Goal: Task Accomplishment & Management: Complete application form

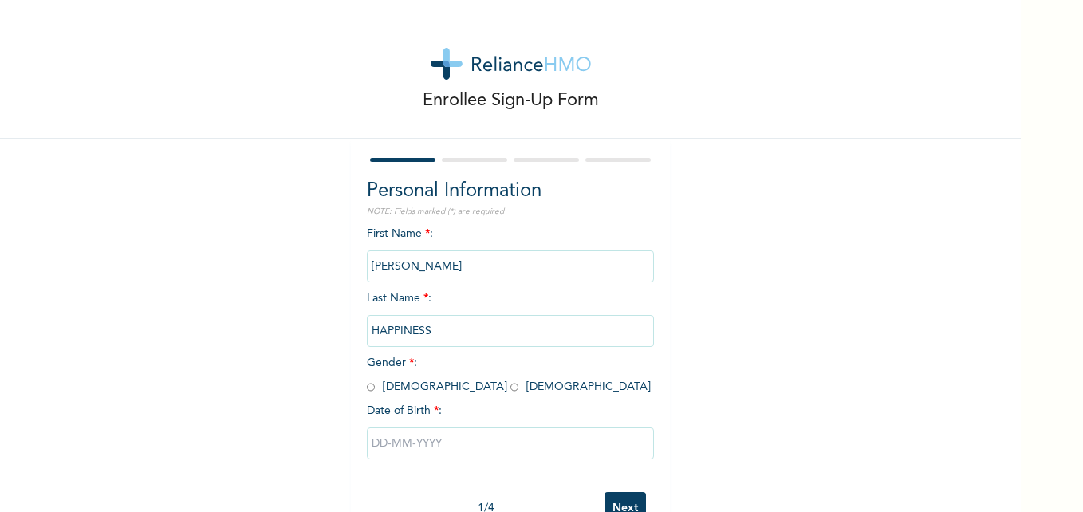
click at [511, 391] on input "radio" at bounding box center [515, 387] width 8 height 15
radio input "true"
click at [386, 443] on input "text" at bounding box center [510, 444] width 287 height 32
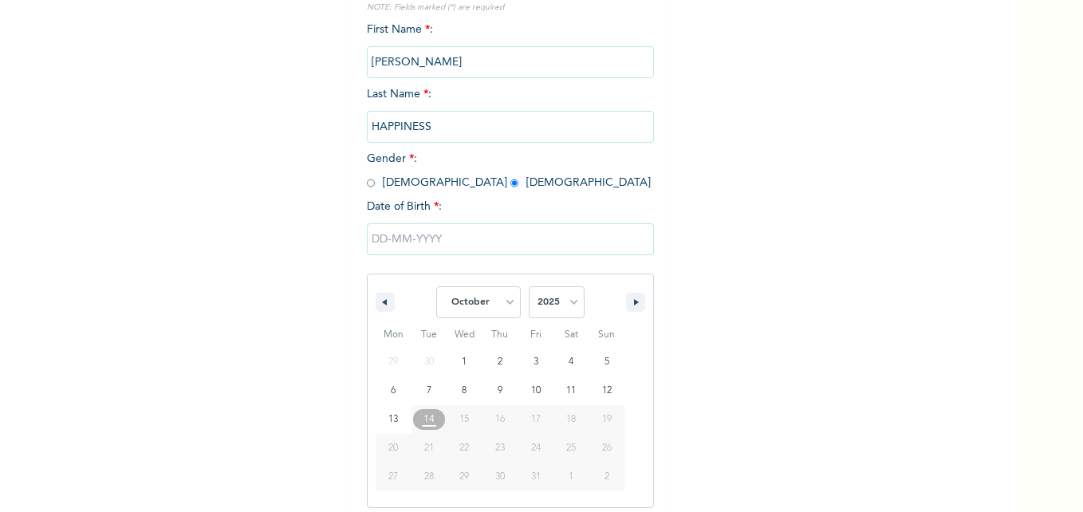
scroll to position [213, 0]
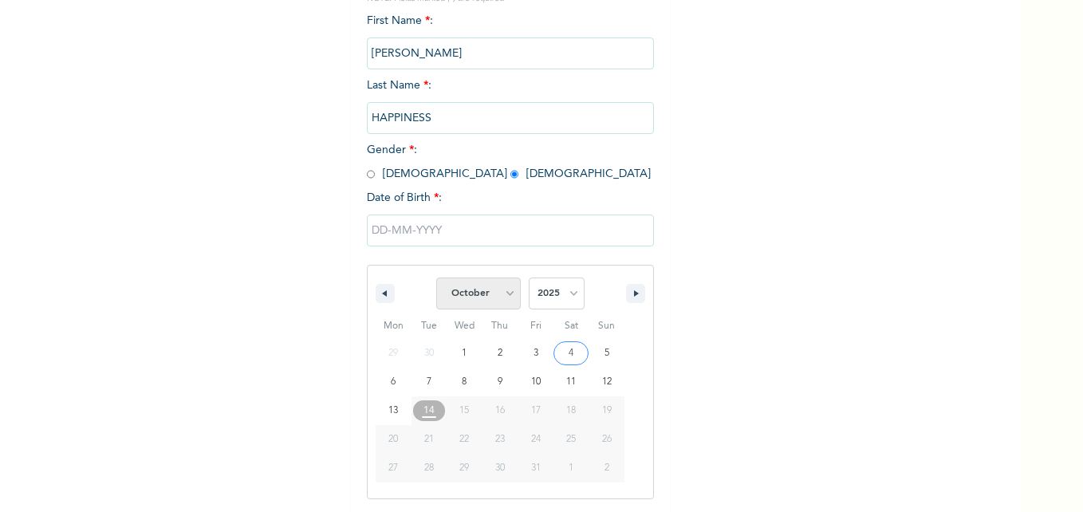
click at [502, 293] on select "January February March April May June July August September October November De…" at bounding box center [478, 294] width 85 height 32
click at [436, 278] on select "January February March April May June July August September October November De…" at bounding box center [478, 294] width 85 height 32
select select "9"
click at [572, 295] on select "2025 2024 2023 2022 2021 2020 2019 2018 2017 2016 2015 2014 2013 2012 2011 2010…" at bounding box center [557, 294] width 56 height 32
select select "1992"
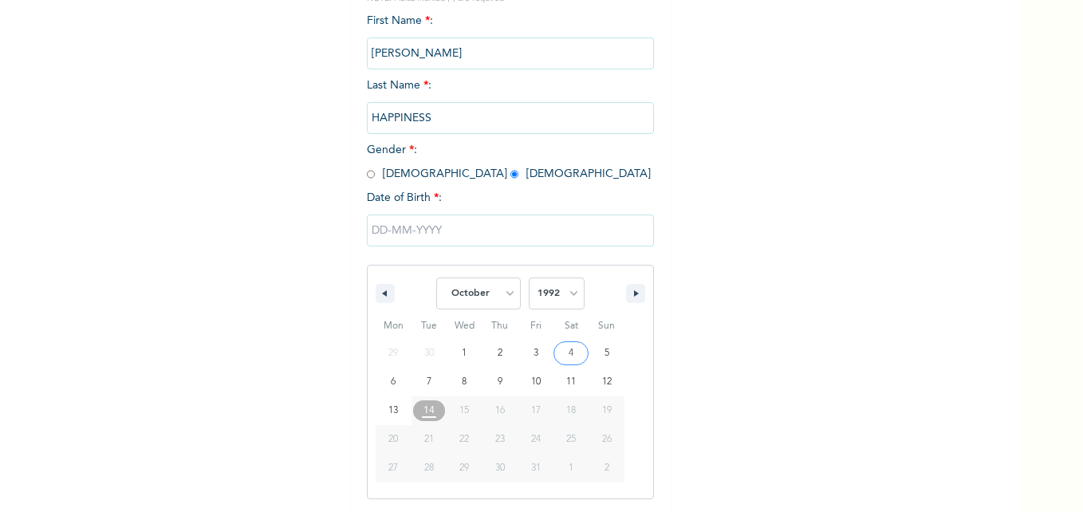
click at [529, 278] on select "2025 2024 2023 2022 2021 2020 2019 2018 2017 2016 2015 2014 2013 2012 2011 2010…" at bounding box center [557, 294] width 56 height 32
click at [408, 226] on input "text" at bounding box center [510, 231] width 287 height 32
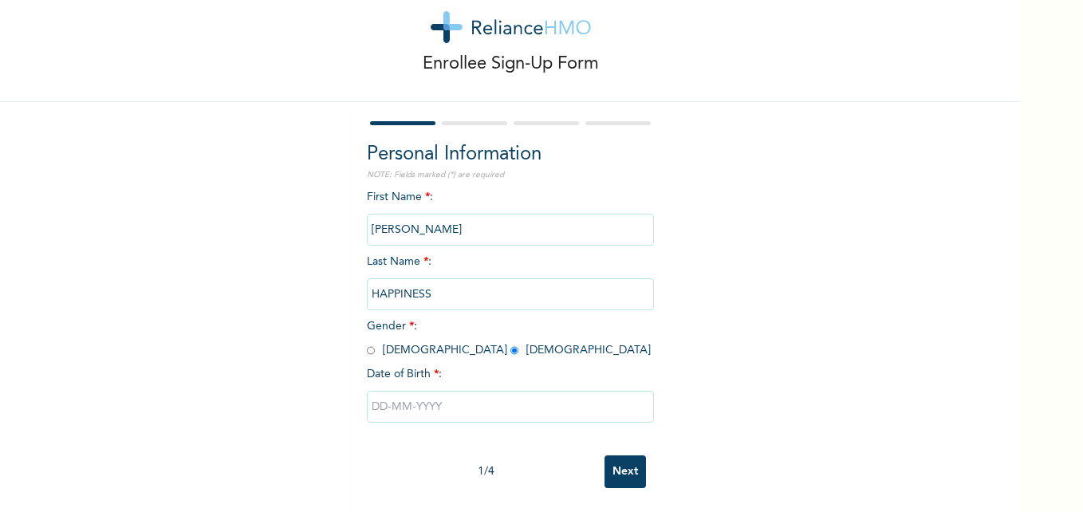
click at [452, 398] on input "text" at bounding box center [510, 407] width 287 height 32
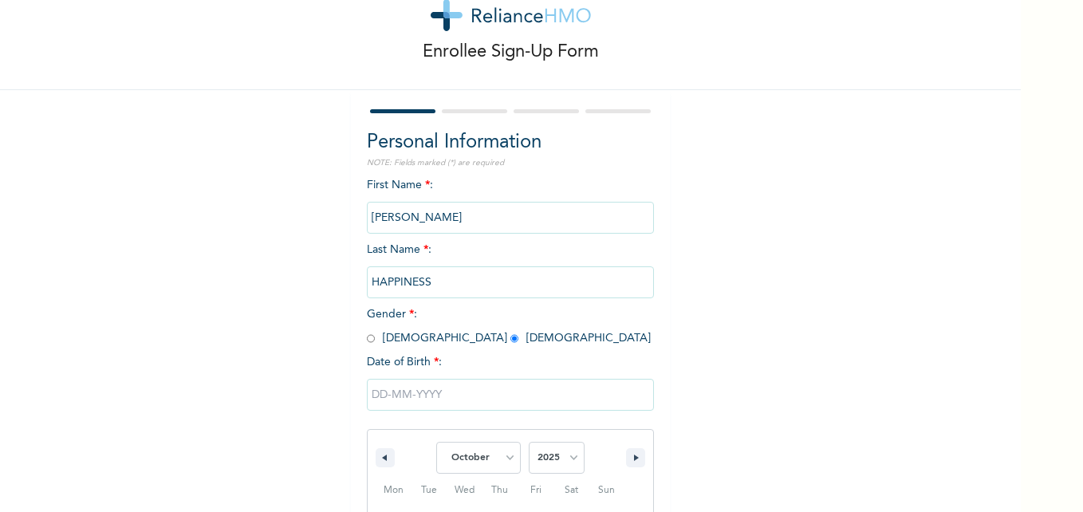
scroll to position [213, 0]
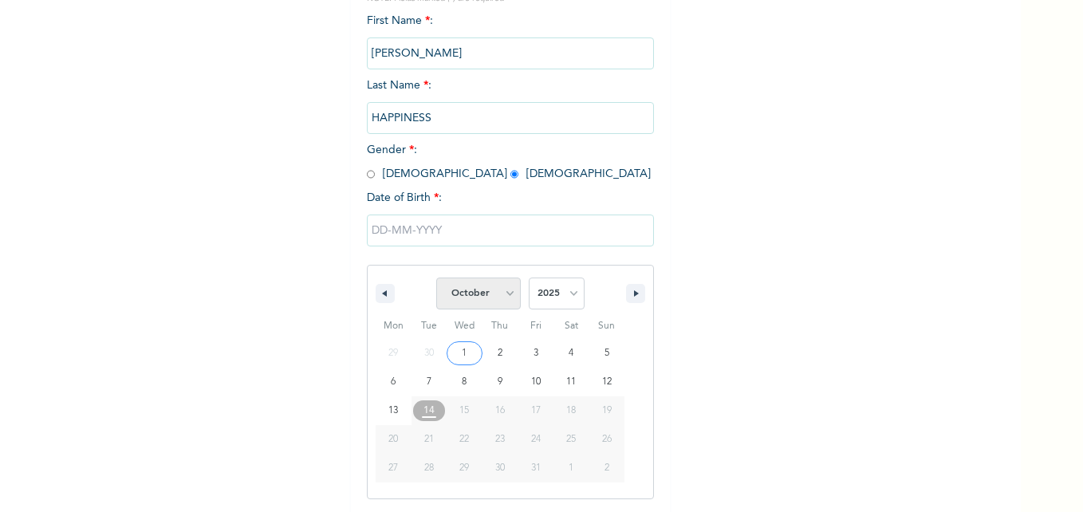
click at [503, 293] on select "January February March April May June July August September October November De…" at bounding box center [478, 294] width 85 height 32
click at [436, 278] on select "January February March April May June July August September October November De…" at bounding box center [478, 294] width 85 height 32
select select "9"
click at [567, 294] on select "2025 2024 2023 2022 2021 2020 2019 2018 2017 2016 2015 2014 2013 2012 2011 2010…" at bounding box center [557, 294] width 56 height 32
select select "1992"
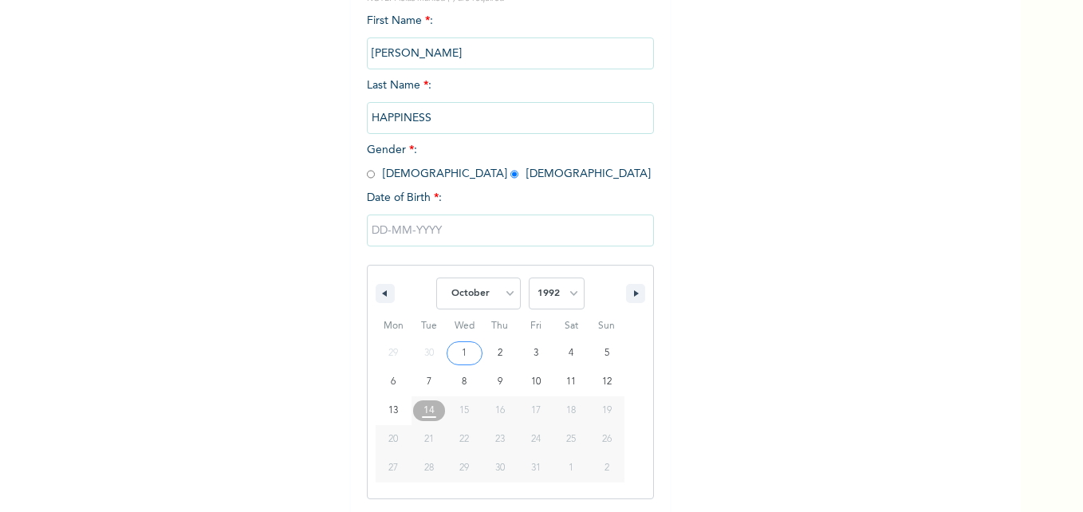
click at [529, 278] on select "2025 2024 2023 2022 2021 2020 2019 2018 2017 2016 2015 2014 2013 2012 2011 2010…" at bounding box center [557, 294] width 56 height 32
type input "[DATE]"
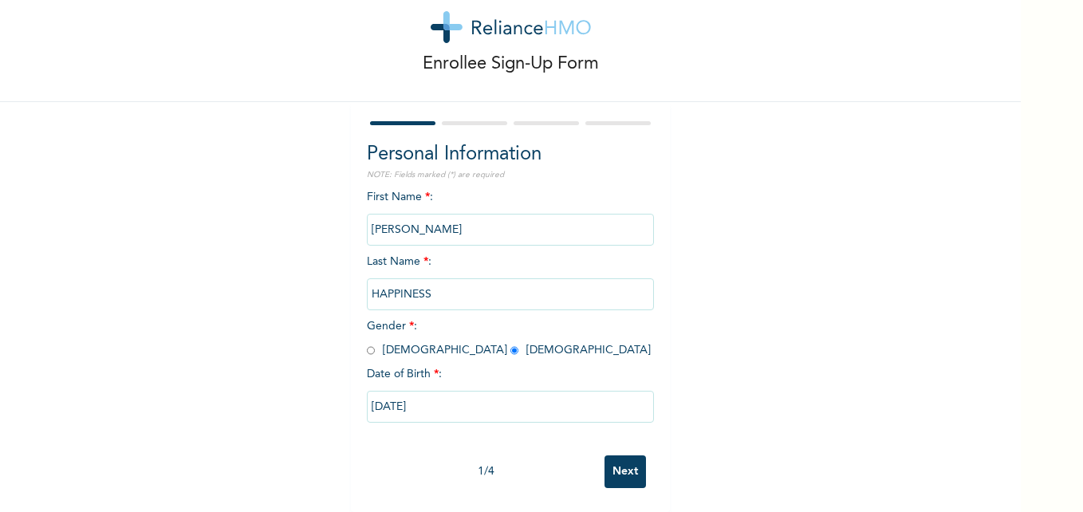
click at [612, 457] on input "Next" at bounding box center [625, 472] width 41 height 33
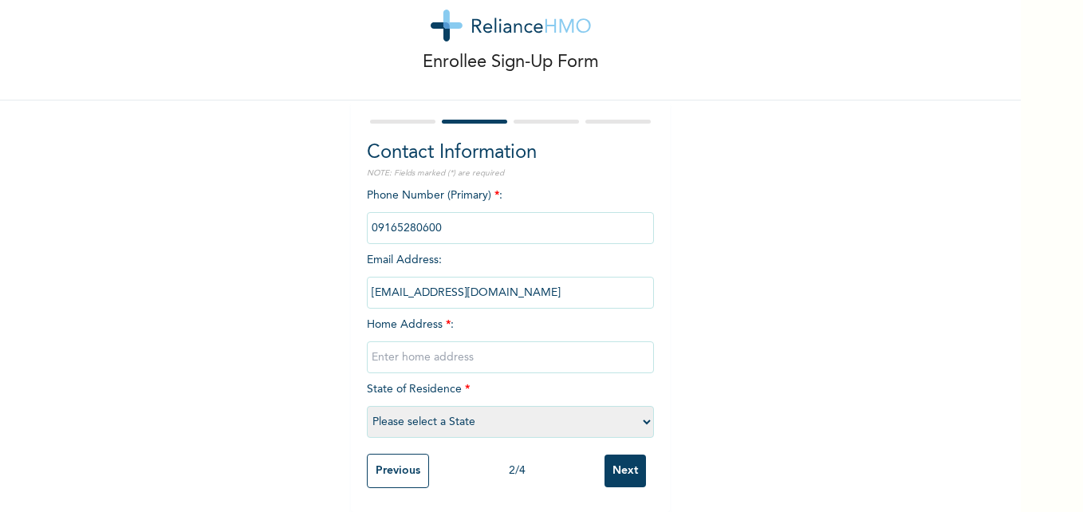
click at [374, 349] on input "text" at bounding box center [510, 357] width 287 height 32
type input "Opposite Ocac college Guzape, [GEOGRAPHIC_DATA]"
click at [466, 409] on select "Please select a State [PERSON_NAME] (FCT) [PERSON_NAME] Ibom [GEOGRAPHIC_DATA] …" at bounding box center [510, 422] width 287 height 32
select select "15"
click at [367, 406] on select "Please select a State [PERSON_NAME] (FCT) [PERSON_NAME] Ibom [GEOGRAPHIC_DATA] …" at bounding box center [510, 422] width 287 height 32
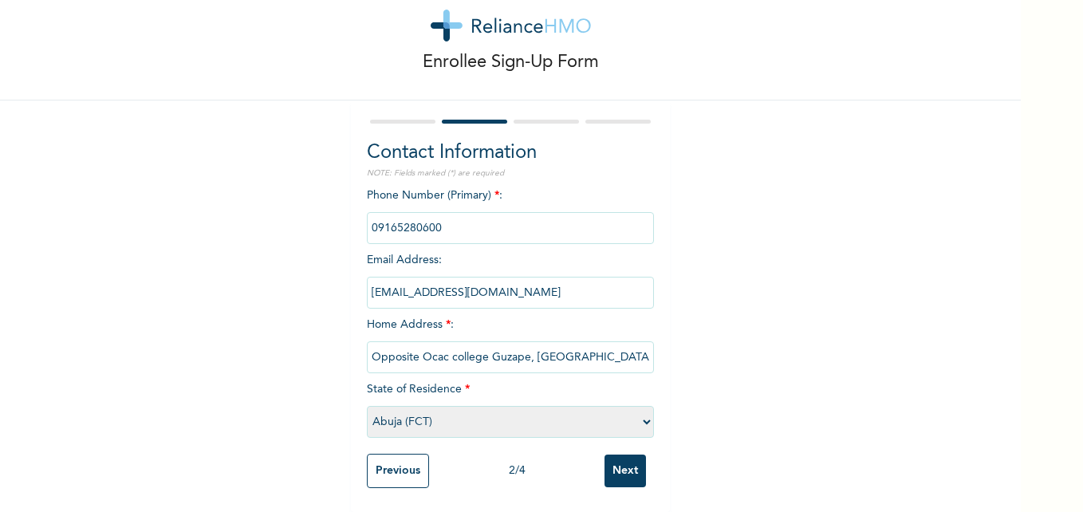
click at [613, 461] on input "Next" at bounding box center [625, 471] width 41 height 33
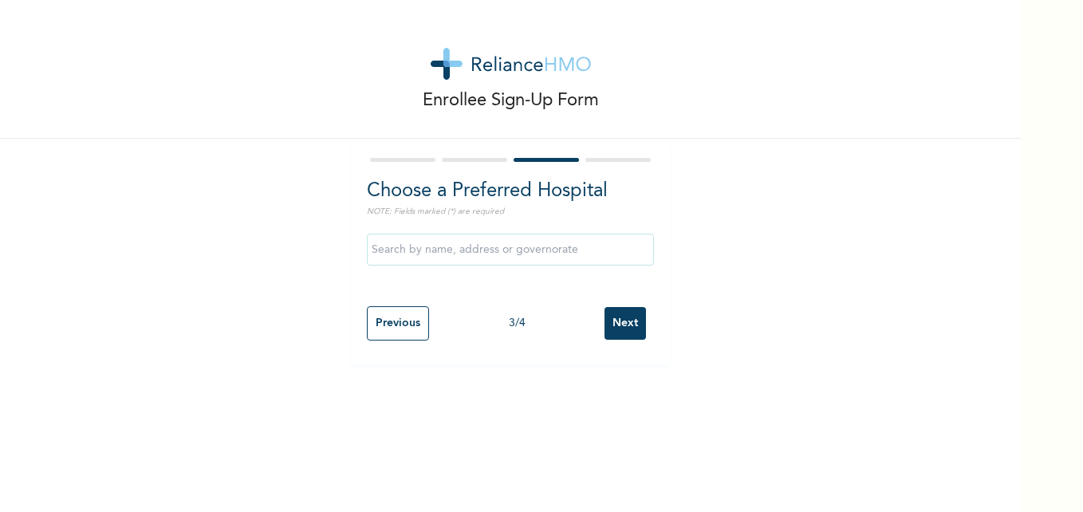
scroll to position [0, 0]
click at [621, 325] on input "Next" at bounding box center [625, 323] width 41 height 33
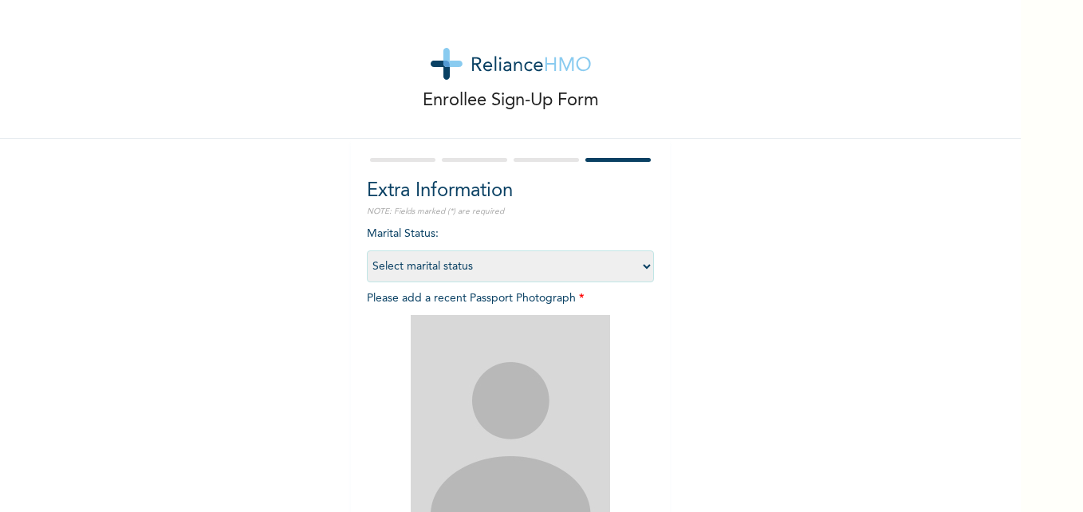
click at [637, 265] on select "Select marital status [DEMOGRAPHIC_DATA] Married [DEMOGRAPHIC_DATA] Widow/[DEMO…" at bounding box center [510, 267] width 287 height 32
select select "2"
click at [367, 251] on select "Select marital status [DEMOGRAPHIC_DATA] Married [DEMOGRAPHIC_DATA] Widow/[DEMO…" at bounding box center [510, 267] width 287 height 32
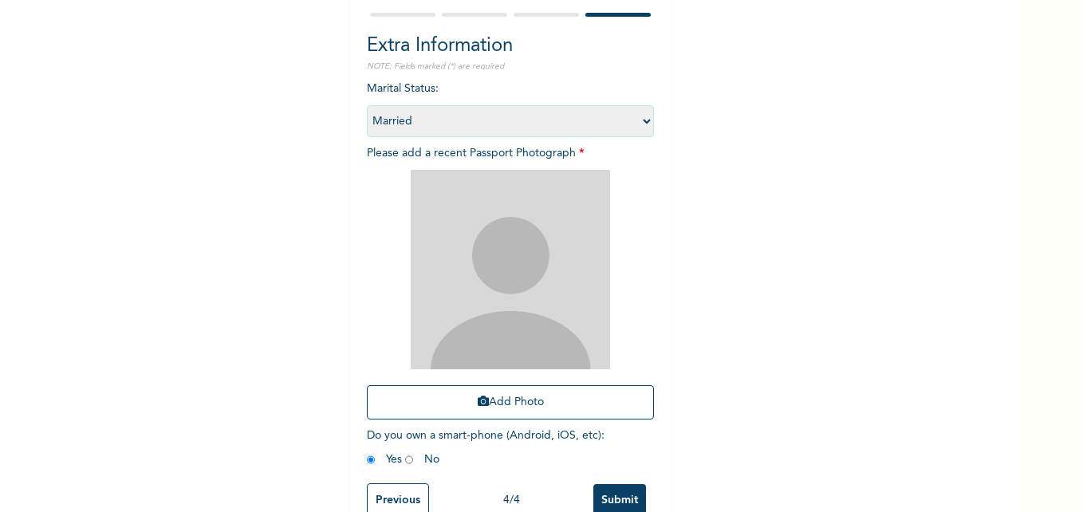
scroll to position [187, 0]
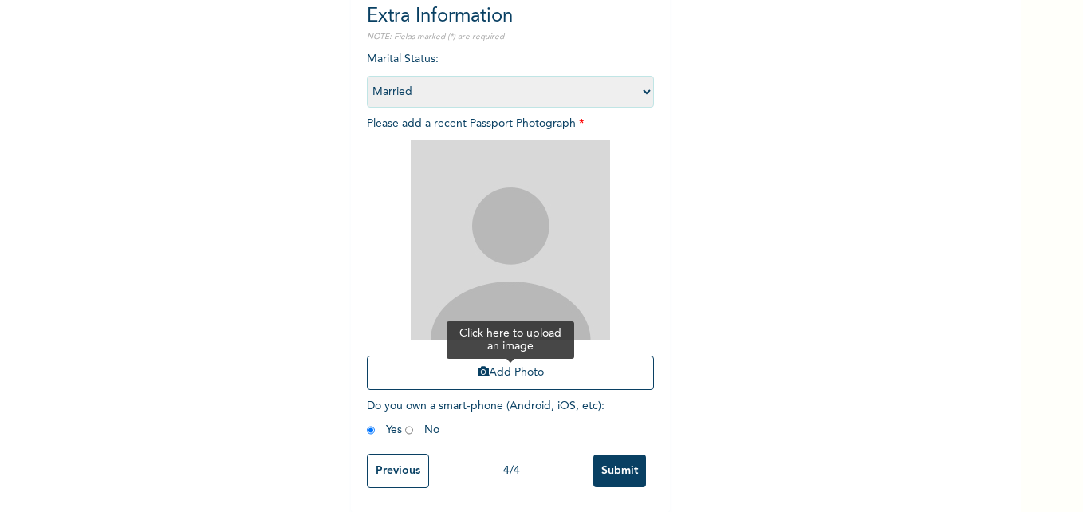
click at [497, 361] on button "Add Photo" at bounding box center [510, 373] width 287 height 34
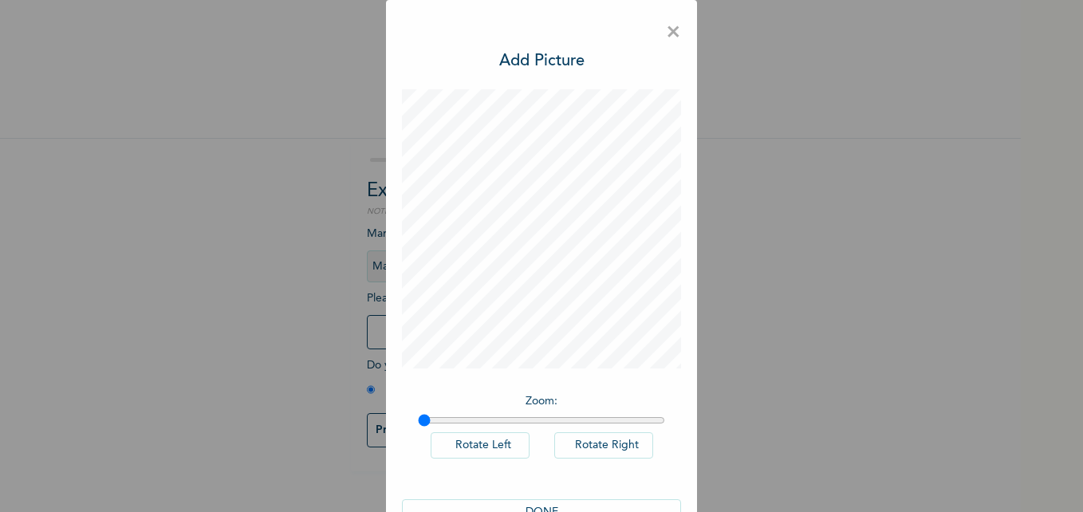
scroll to position [45, 0]
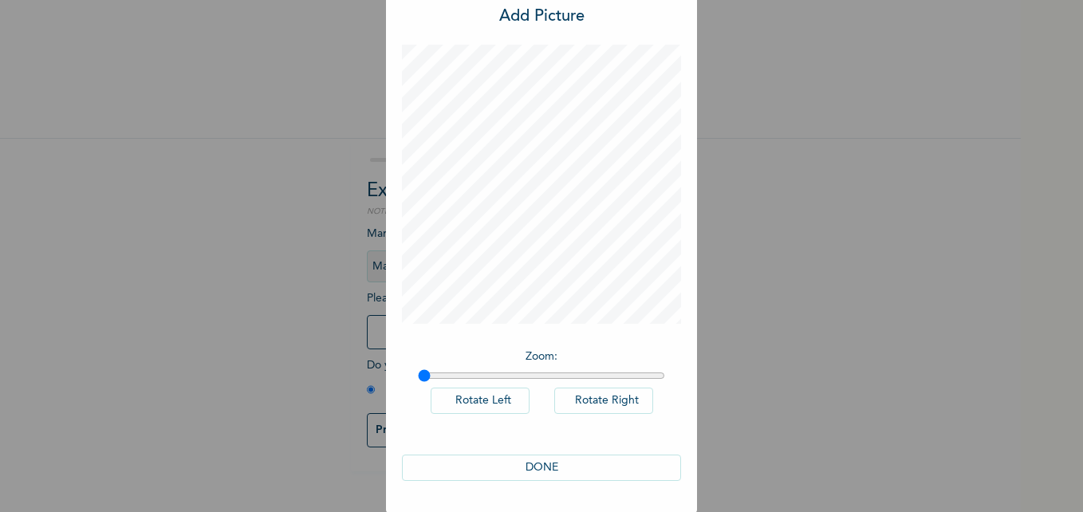
click at [539, 460] on button "DONE" at bounding box center [541, 468] width 279 height 26
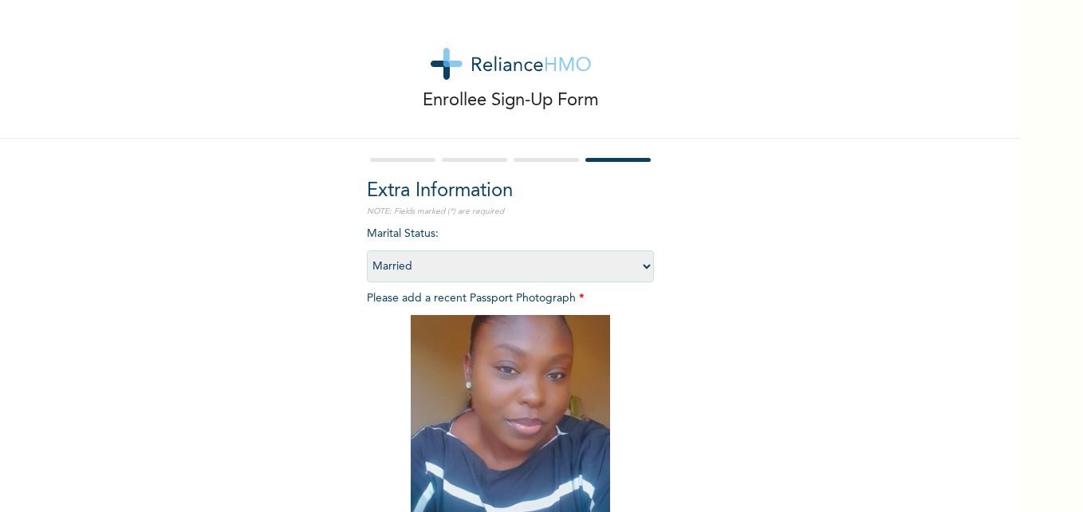
scroll to position [187, 0]
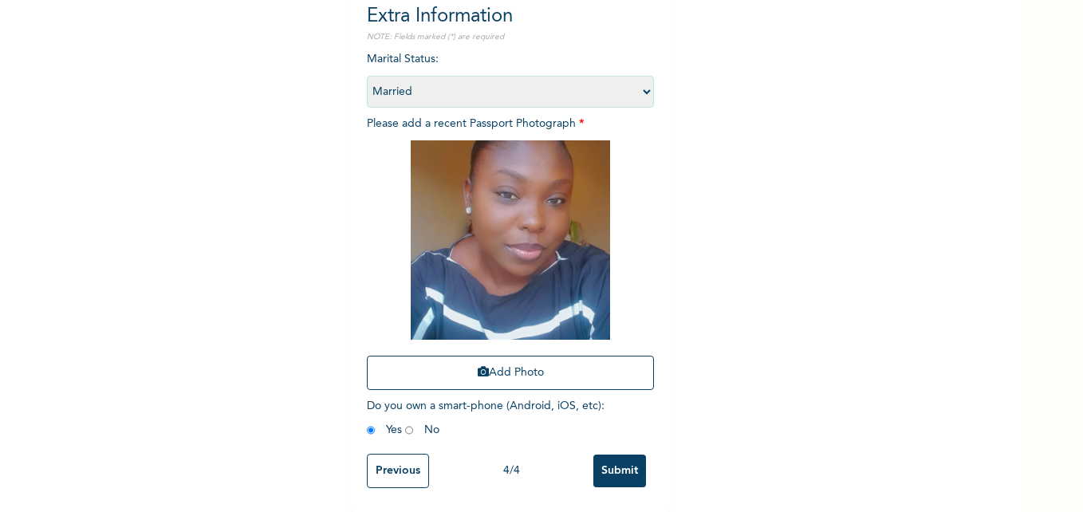
click at [619, 457] on input "Submit" at bounding box center [620, 471] width 53 height 33
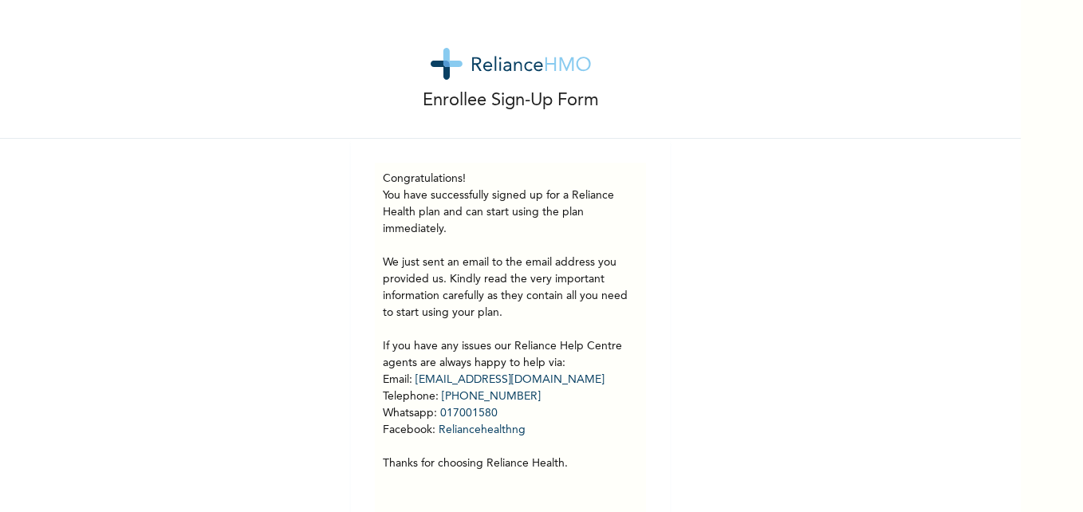
scroll to position [37, 0]
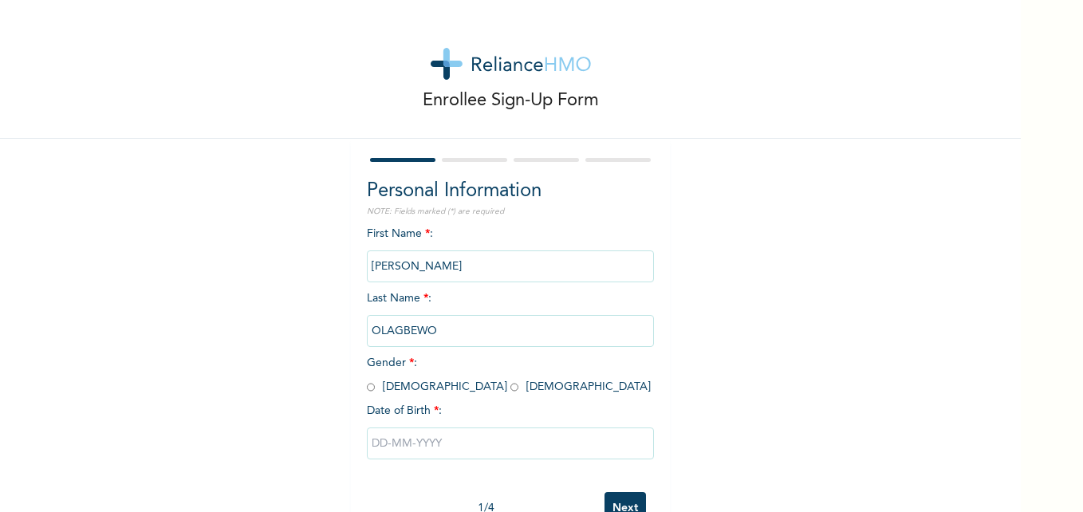
click at [367, 387] on input "radio" at bounding box center [371, 387] width 8 height 15
radio input "true"
click at [491, 443] on input "text" at bounding box center [510, 444] width 287 height 32
select select "9"
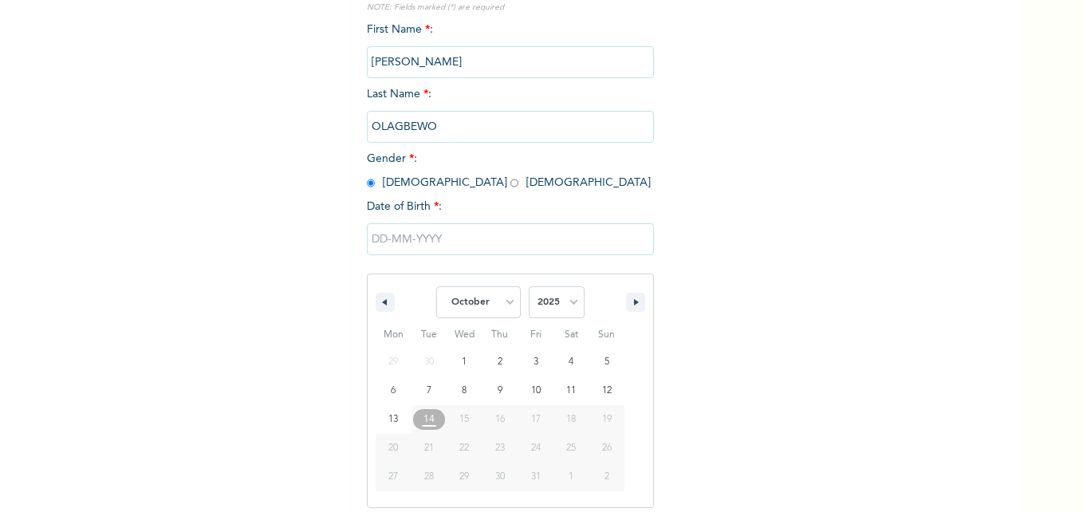
scroll to position [213, 0]
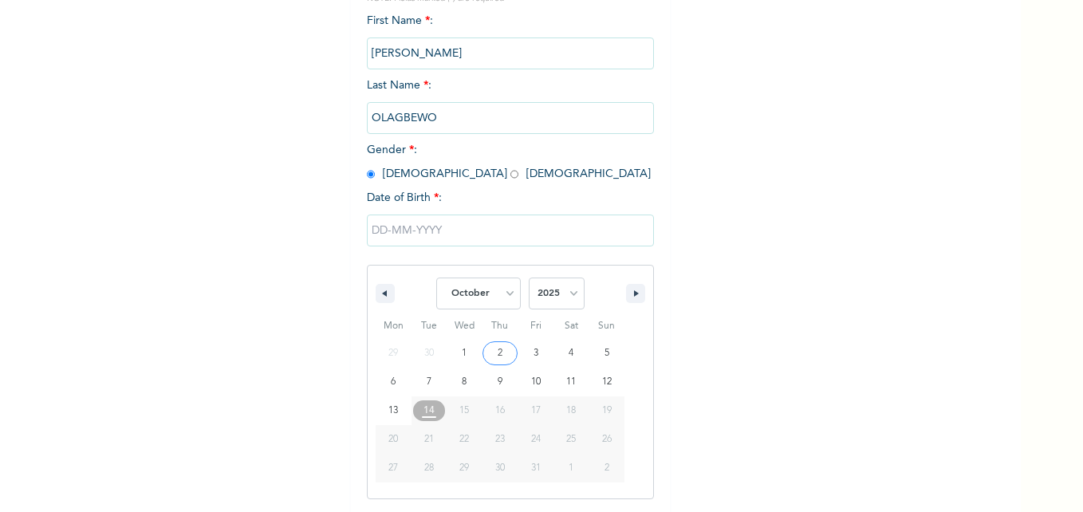
click at [420, 235] on input "text" at bounding box center [510, 231] width 287 height 32
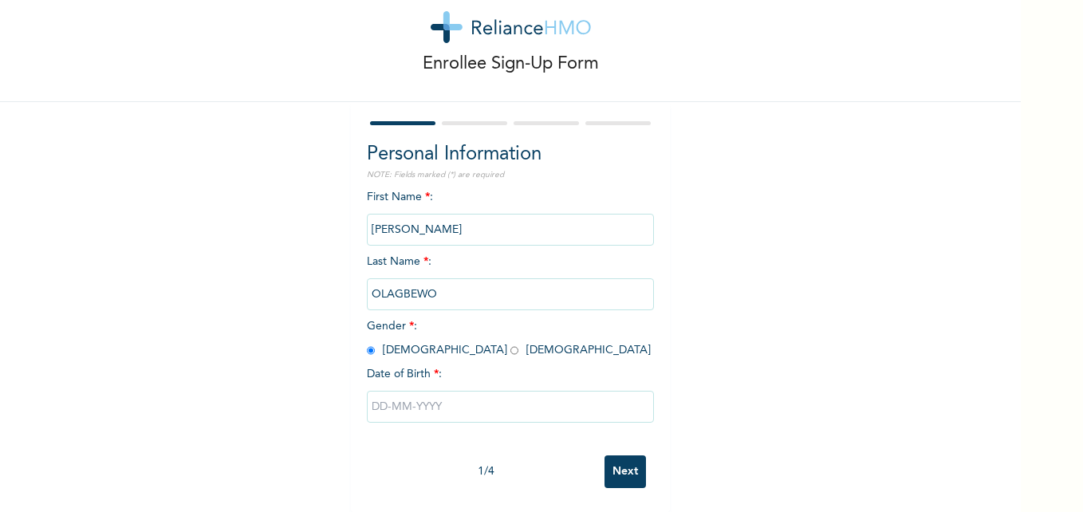
click at [394, 394] on input "text" at bounding box center [510, 407] width 287 height 32
select select "9"
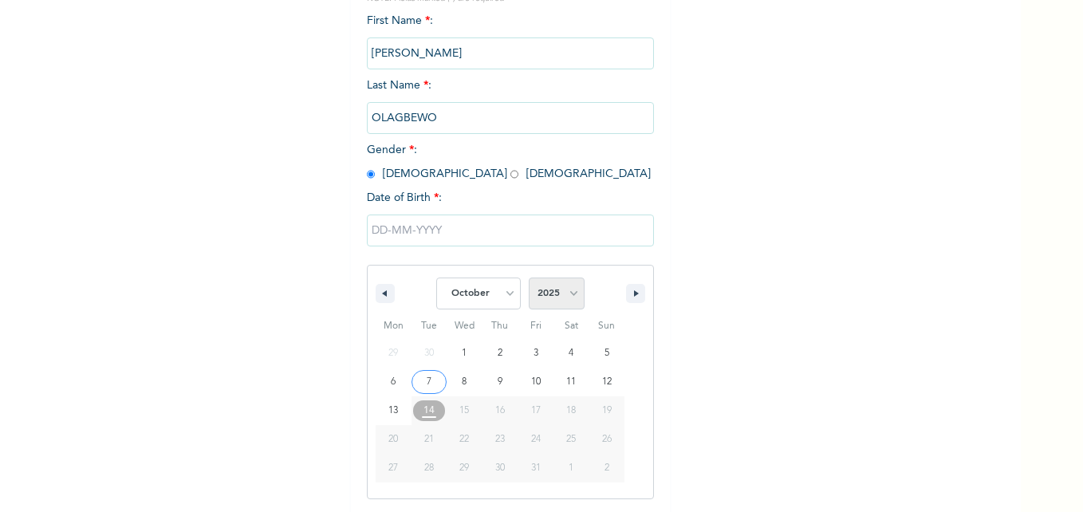
click at [562, 295] on select "2025 2024 2023 2022 2021 2020 2019 2018 2017 2016 2015 2014 2013 2012 2011 2010…" at bounding box center [557, 294] width 56 height 32
select select "1981"
click at [529, 278] on select "2025 2024 2023 2022 2021 2020 2019 2018 2017 2016 2015 2014 2013 2012 2011 2010…" at bounding box center [557, 294] width 56 height 32
type input "10/10/1981"
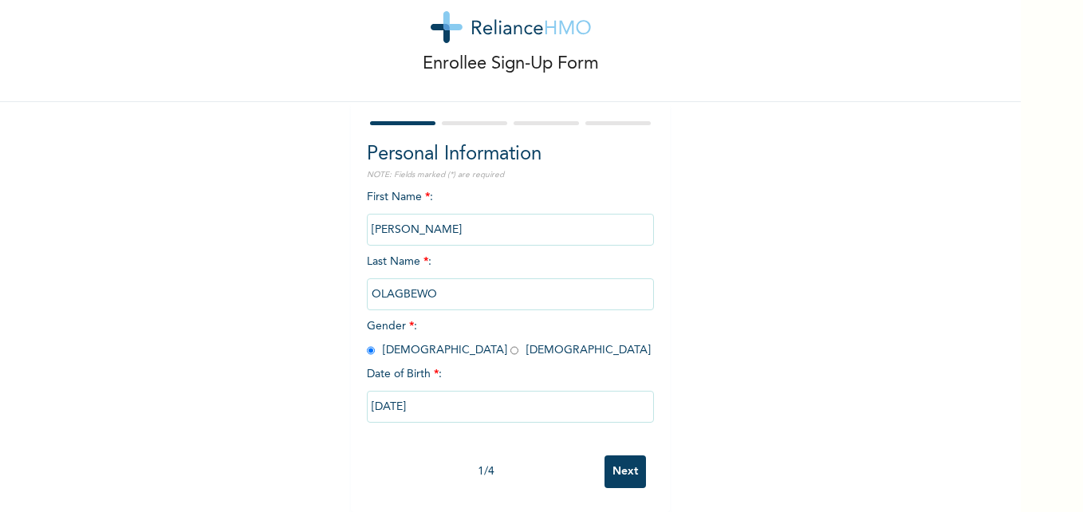
scroll to position [49, 0]
click at [613, 456] on input "Next" at bounding box center [625, 472] width 41 height 33
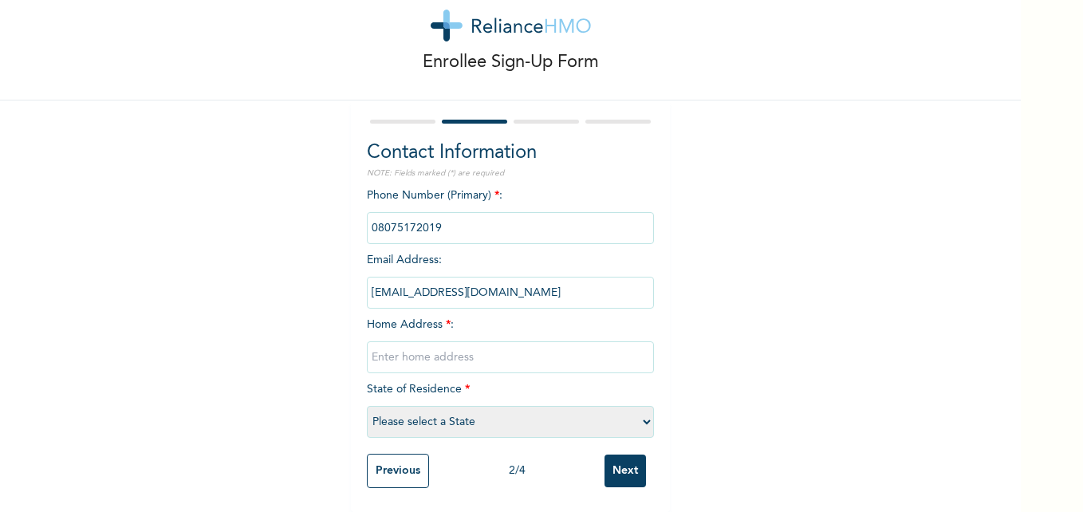
click at [376, 345] on input "text" at bounding box center [510, 357] width 287 height 32
type input "Behind Watchman Church, Kabayi,"
click at [475, 410] on select "Please select a State [PERSON_NAME] (FCT) [PERSON_NAME] Ibom [GEOGRAPHIC_DATA] …" at bounding box center [510, 422] width 287 height 32
select select "26"
click at [367, 406] on select "Please select a State [PERSON_NAME] (FCT) [PERSON_NAME] Ibom [GEOGRAPHIC_DATA] …" at bounding box center [510, 422] width 287 height 32
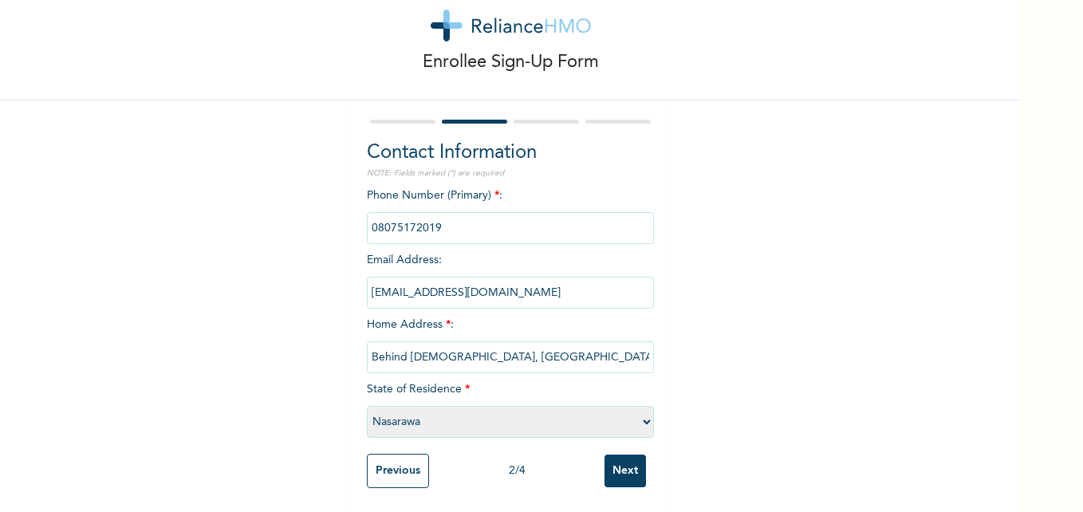
click at [615, 461] on input "Next" at bounding box center [625, 471] width 41 height 33
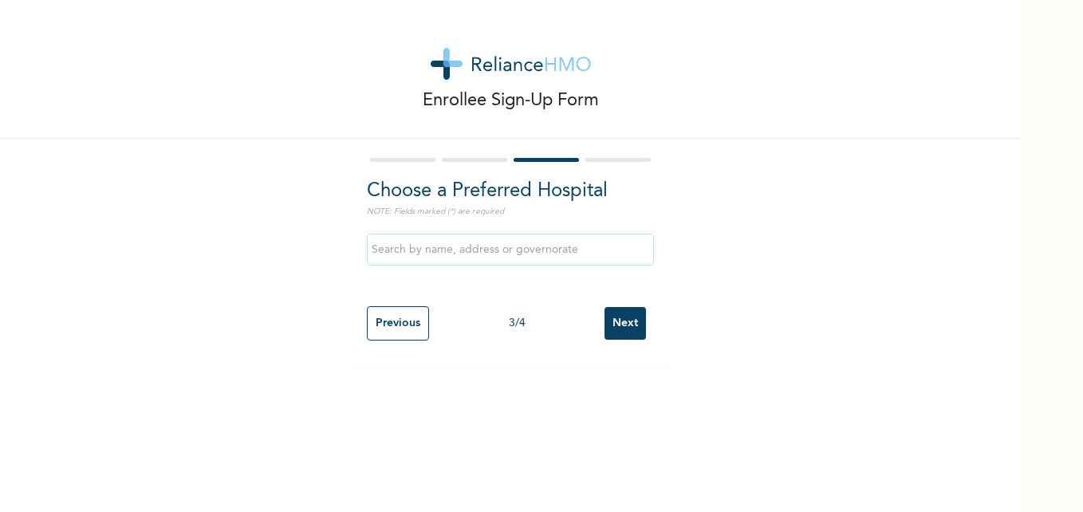
scroll to position [0, 0]
click at [617, 322] on input "Next" at bounding box center [625, 323] width 41 height 33
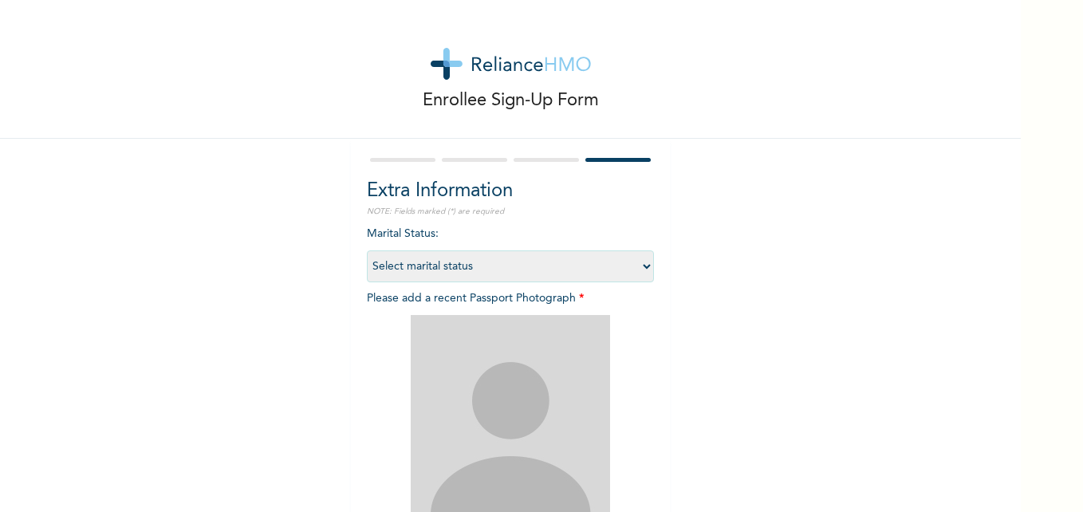
click at [637, 266] on select "Select marital status [DEMOGRAPHIC_DATA] Married [DEMOGRAPHIC_DATA] Widow/[DEMO…" at bounding box center [510, 267] width 287 height 32
select select "2"
click at [367, 251] on select "Select marital status [DEMOGRAPHIC_DATA] Married [DEMOGRAPHIC_DATA] Widow/[DEMO…" at bounding box center [510, 267] width 287 height 32
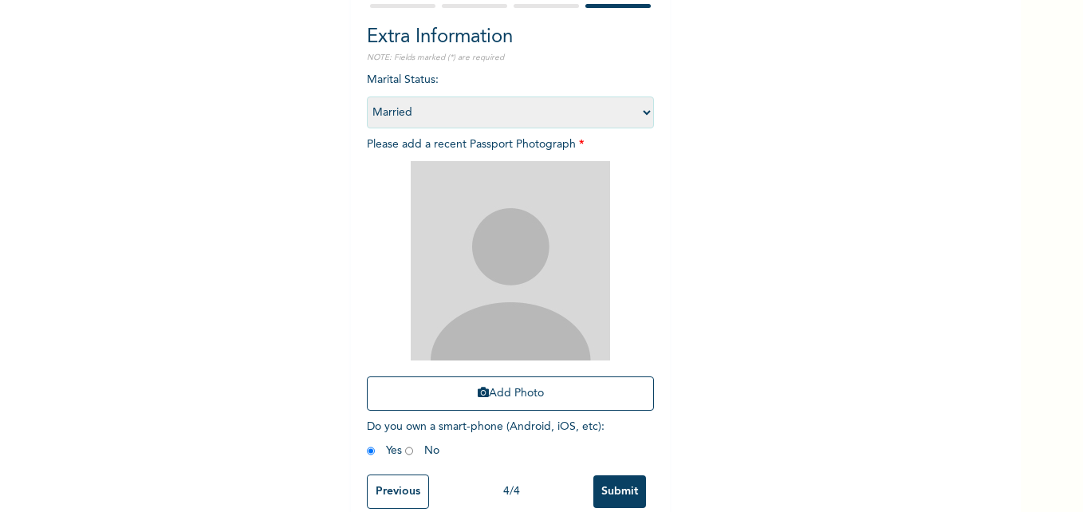
scroll to position [162, 0]
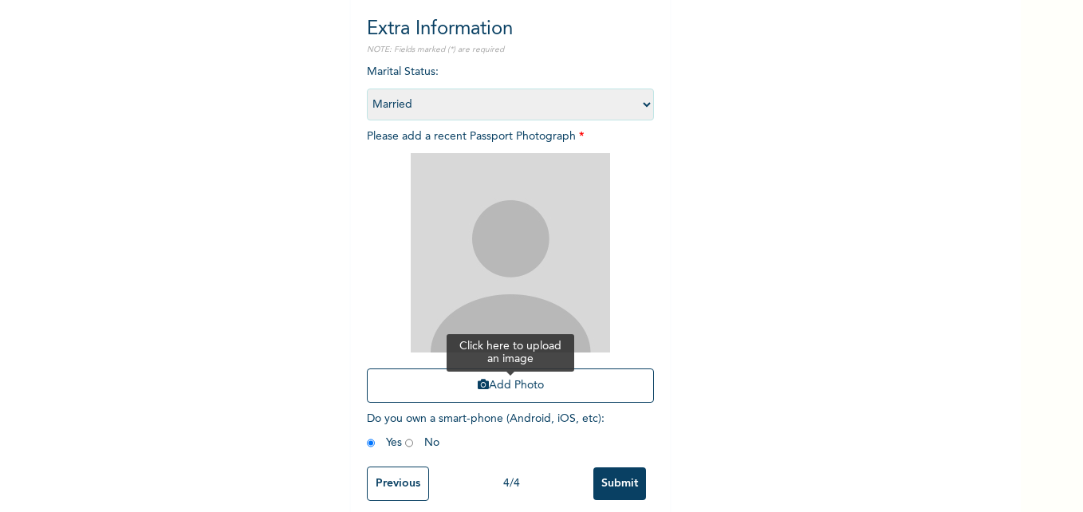
click at [496, 390] on button "Add Photo" at bounding box center [510, 386] width 287 height 34
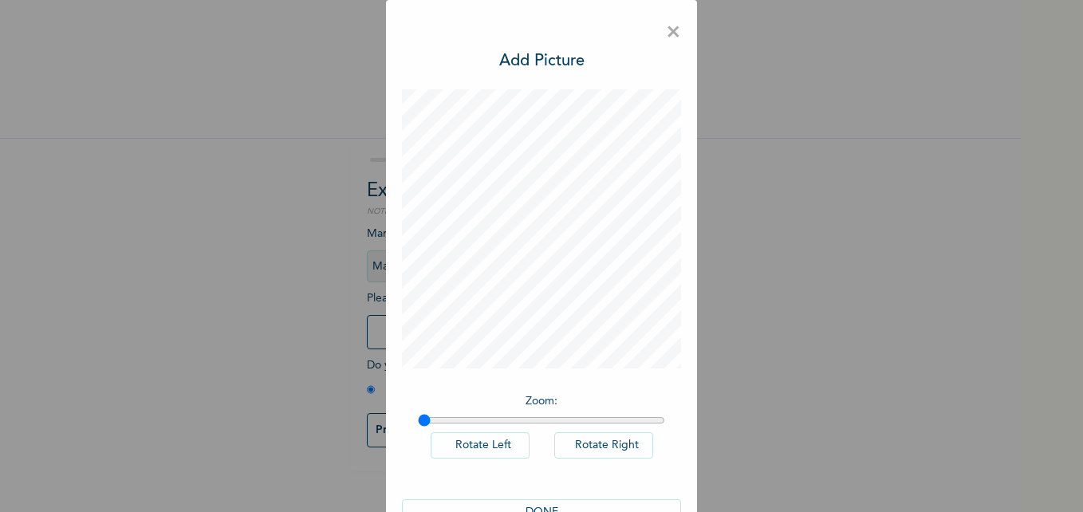
scroll to position [45, 0]
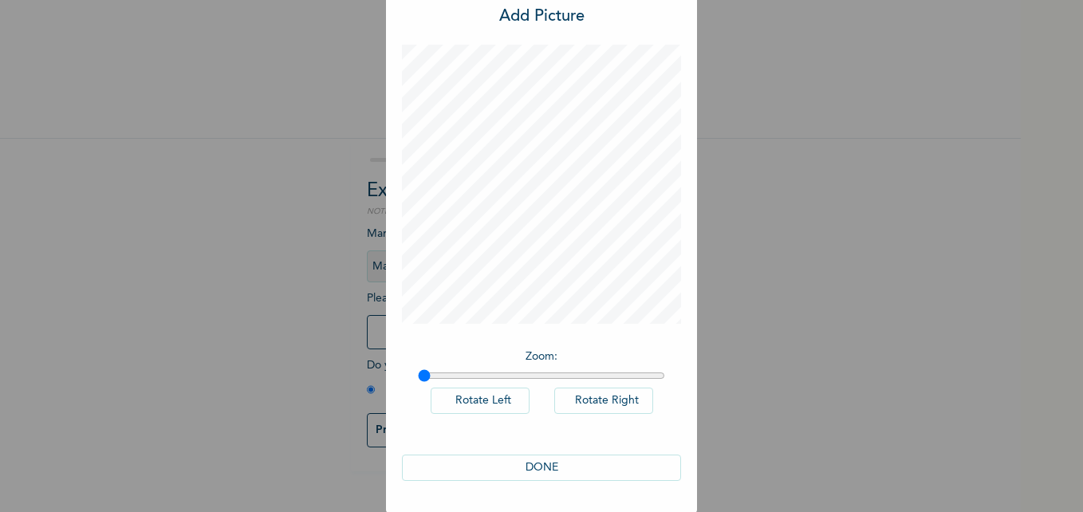
click at [547, 463] on button "DONE" at bounding box center [541, 468] width 279 height 26
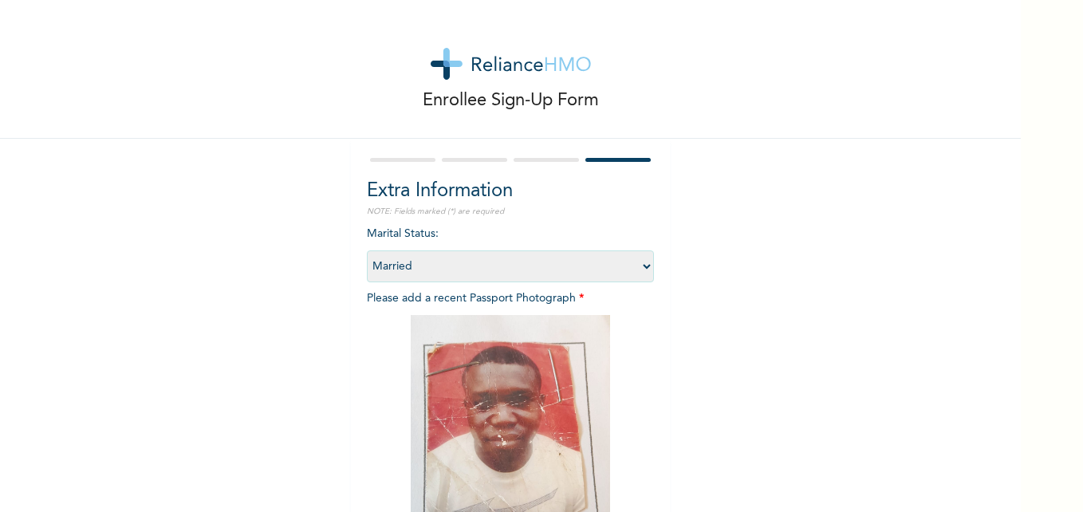
scroll to position [187, 0]
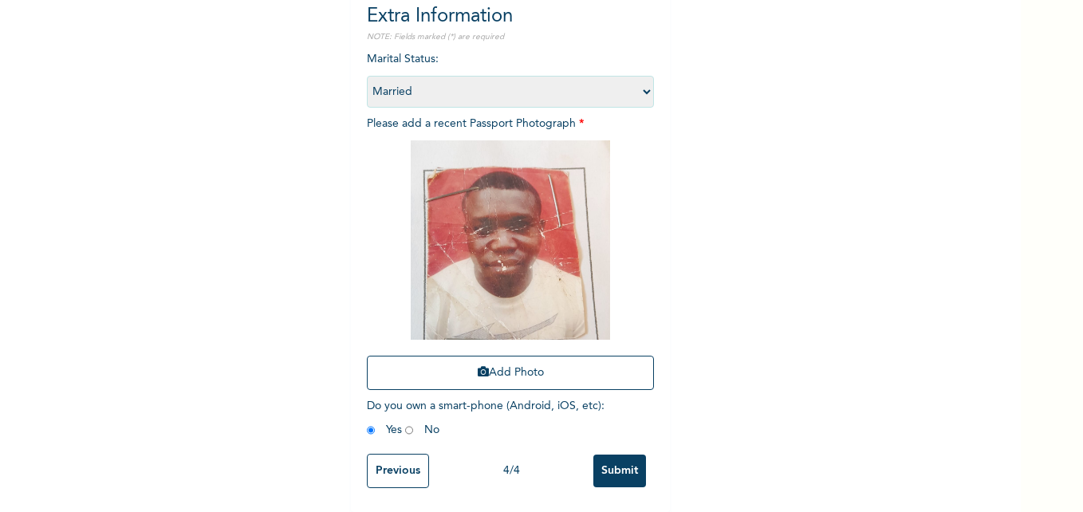
click at [405, 423] on input "radio" at bounding box center [409, 430] width 8 height 15
radio input "true"
click at [624, 455] on input "Submit" at bounding box center [620, 471] width 53 height 33
